Goal: Information Seeking & Learning: Check status

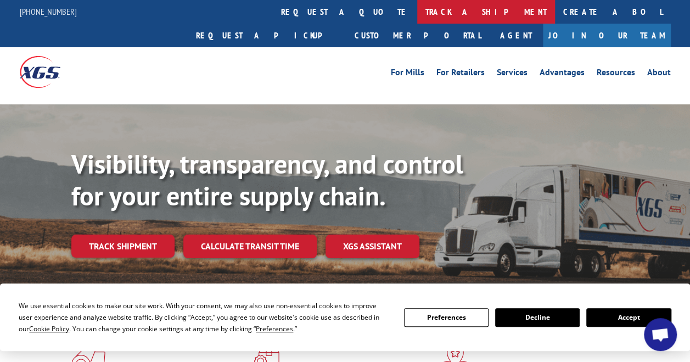
click at [417, 14] on link "track a shipment" at bounding box center [486, 12] width 138 height 24
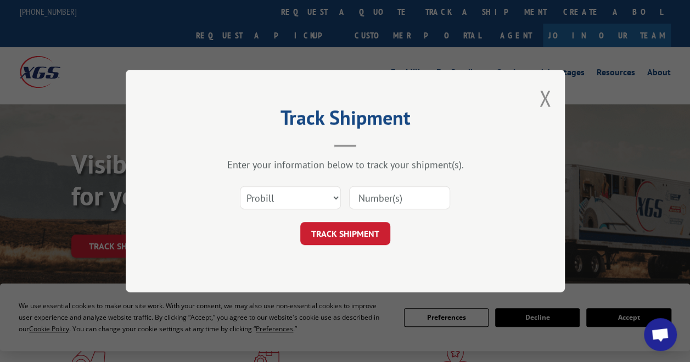
click at [364, 199] on input at bounding box center [399, 197] width 101 height 23
paste input "17728982"
type input "17728982"
click at [362, 230] on button "TRACK SHIPMENT" at bounding box center [345, 233] width 90 height 23
